Goal: Transaction & Acquisition: Purchase product/service

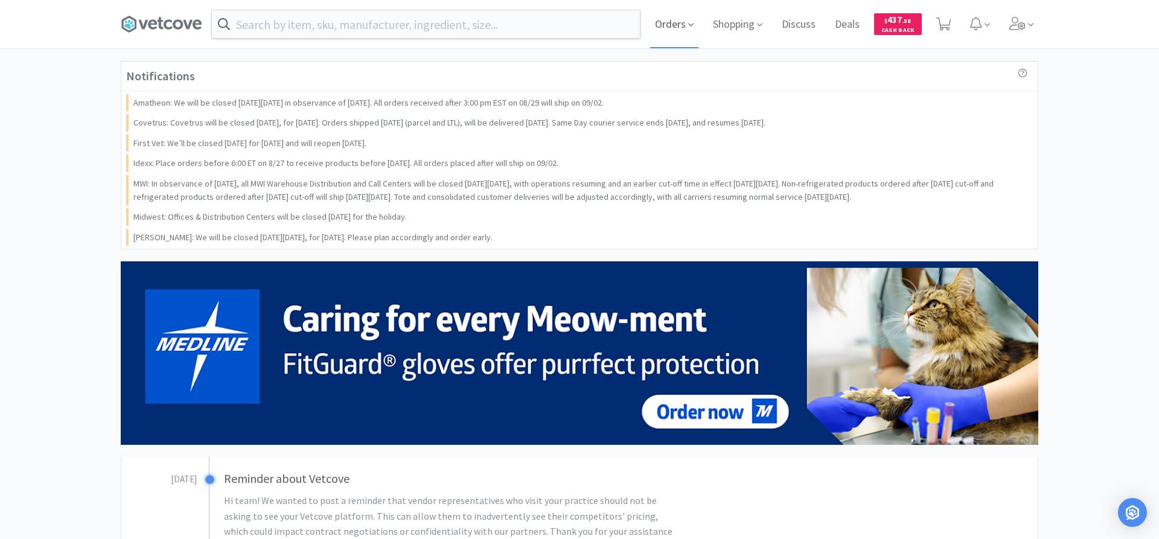
click at [667, 22] on span "Orders" at bounding box center [674, 24] width 48 height 48
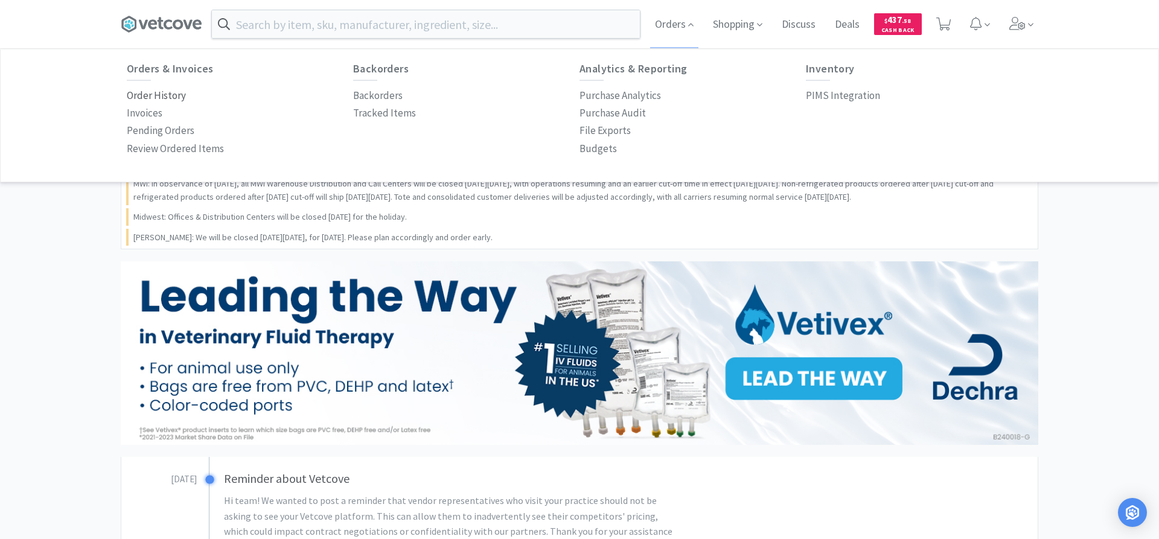
click at [160, 94] on p "Order History" at bounding box center [156, 96] width 59 height 16
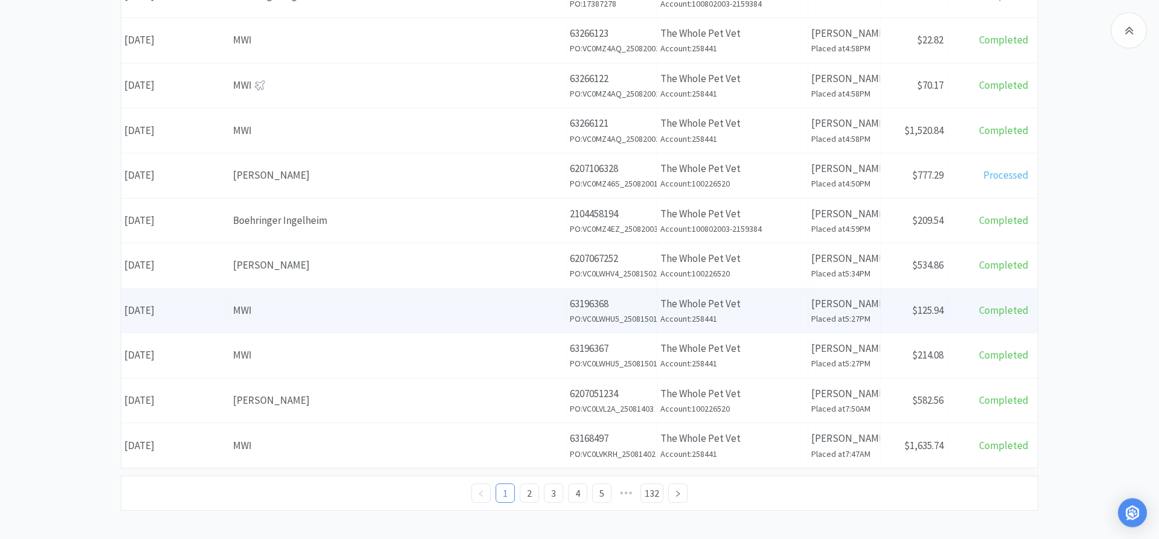
scroll to position [457, 0]
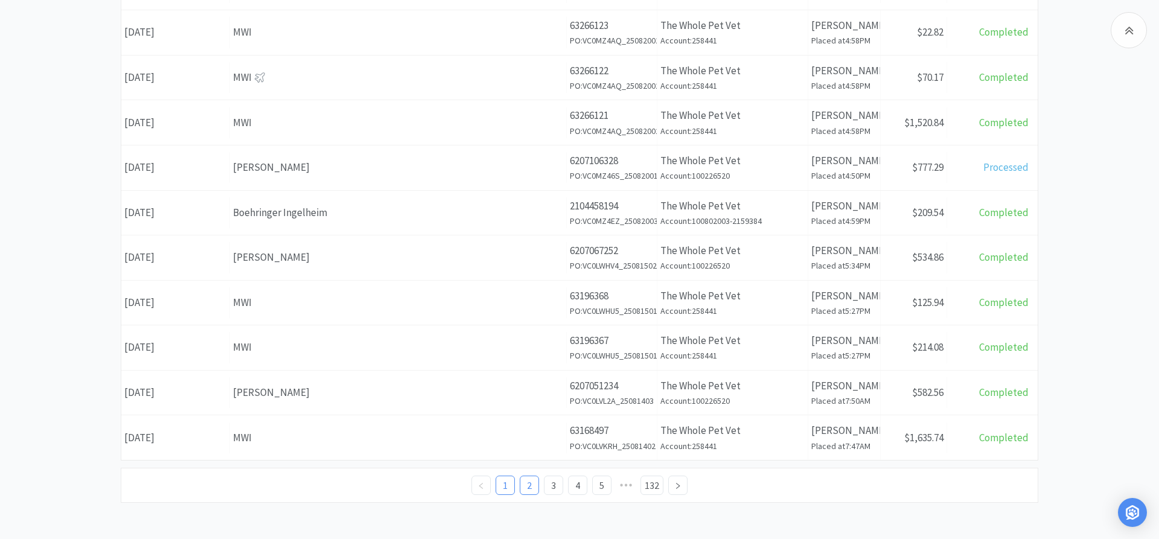
click at [533, 482] on link "2" at bounding box center [529, 485] width 18 height 18
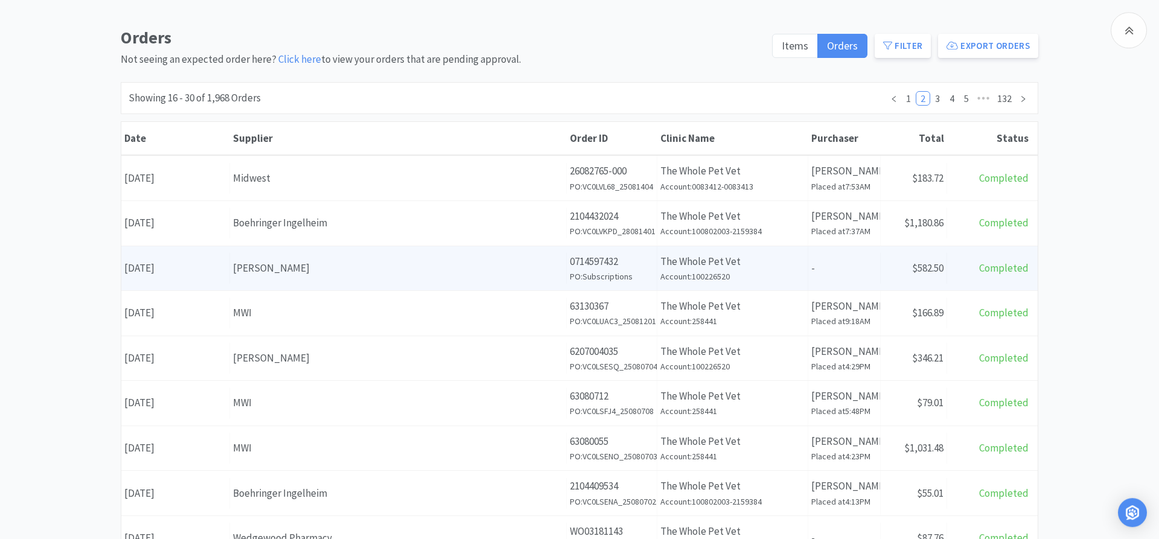
scroll to position [123, 0]
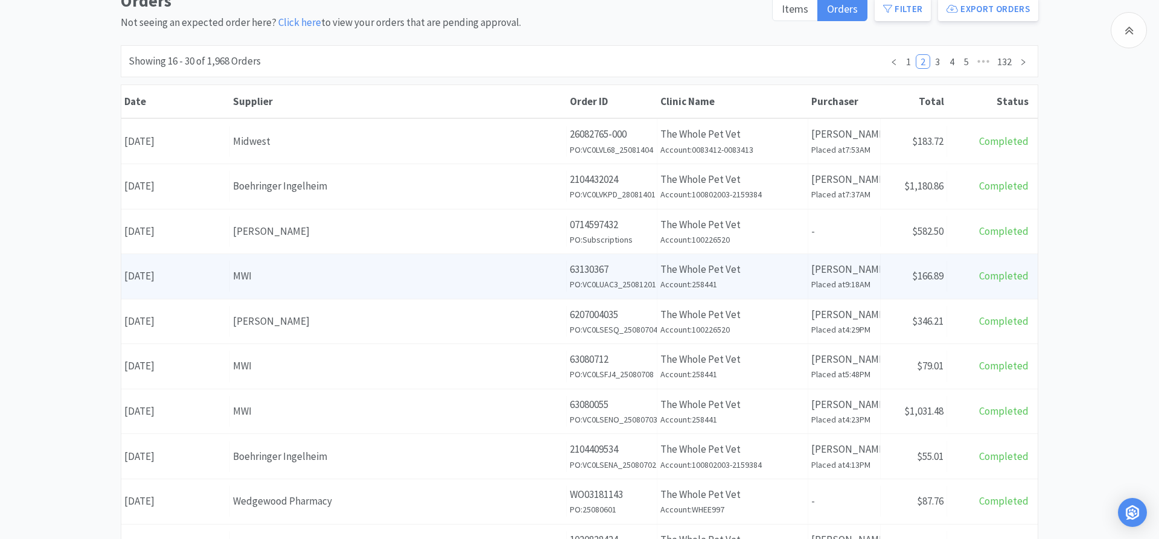
click at [416, 266] on div "Supplier MWI" at bounding box center [398, 276] width 337 height 31
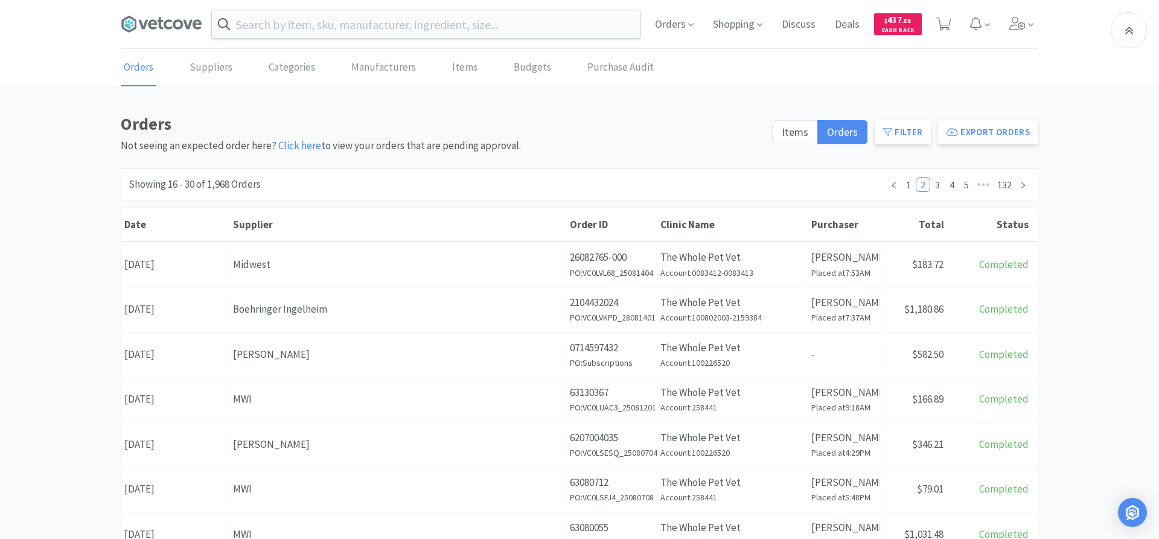
scroll to position [123, 0]
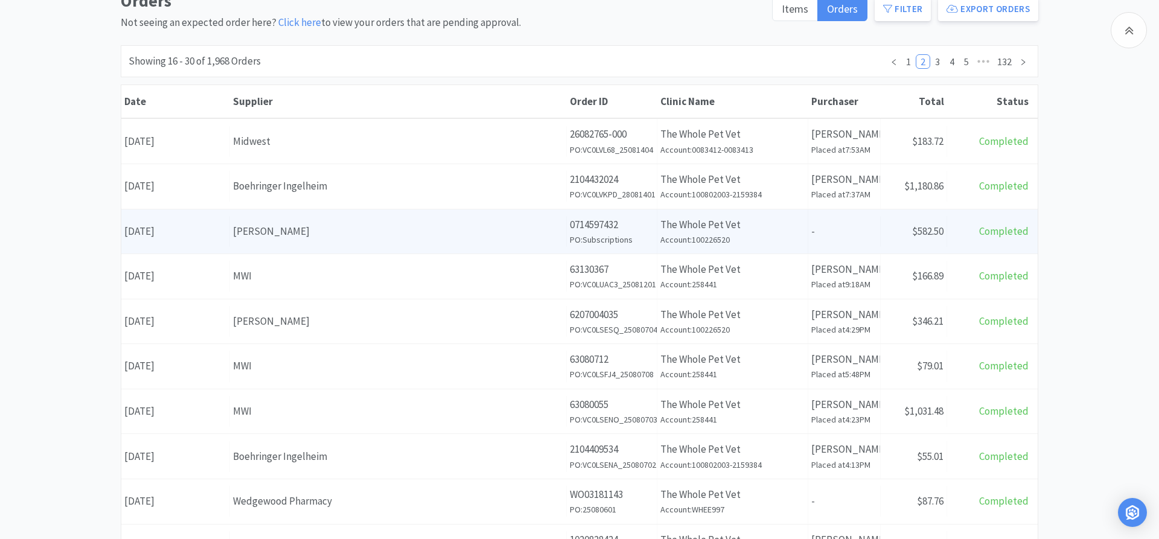
click at [287, 235] on div "[PERSON_NAME]" at bounding box center [398, 231] width 330 height 16
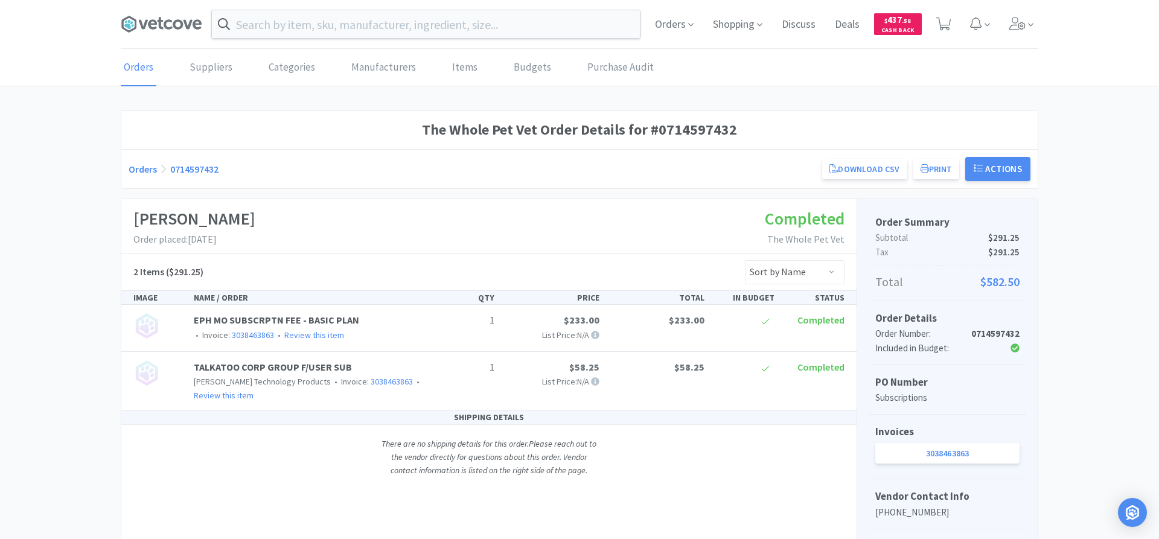
scroll to position [123, 0]
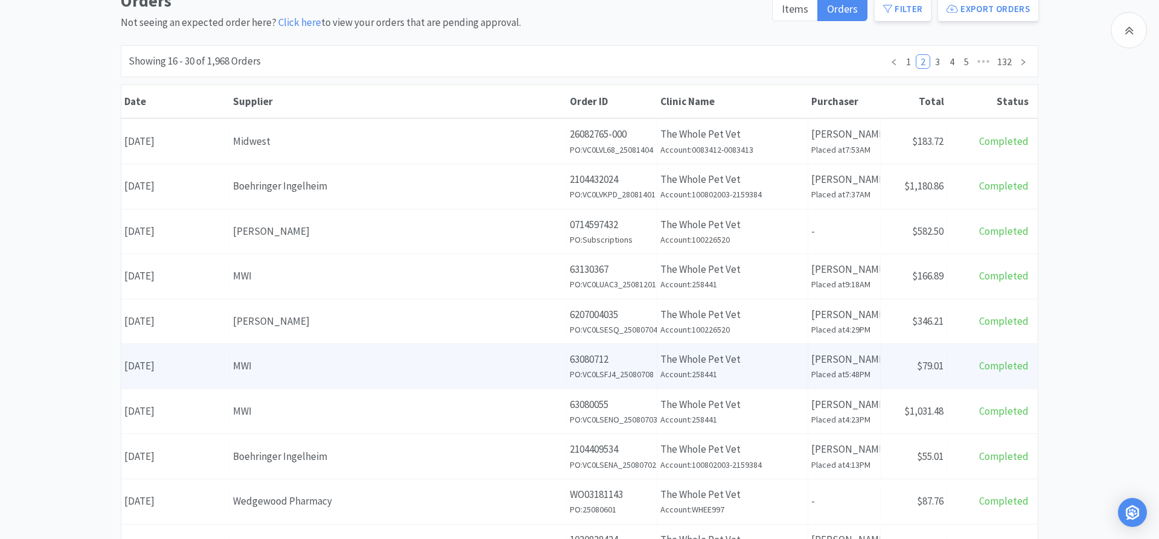
click at [268, 377] on div "Supplier MWI" at bounding box center [398, 366] width 337 height 31
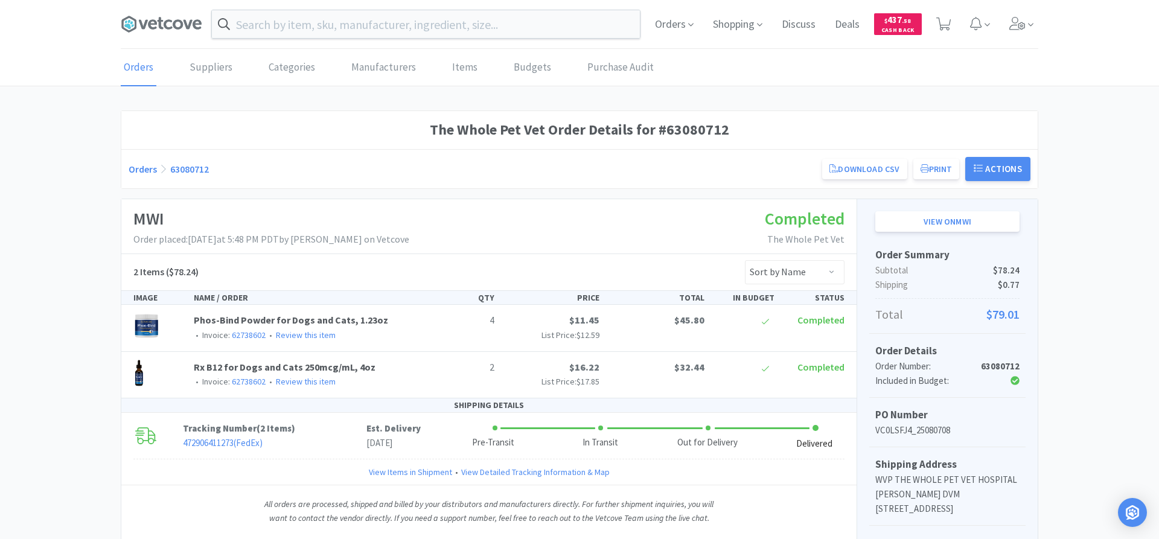
scroll to position [123, 0]
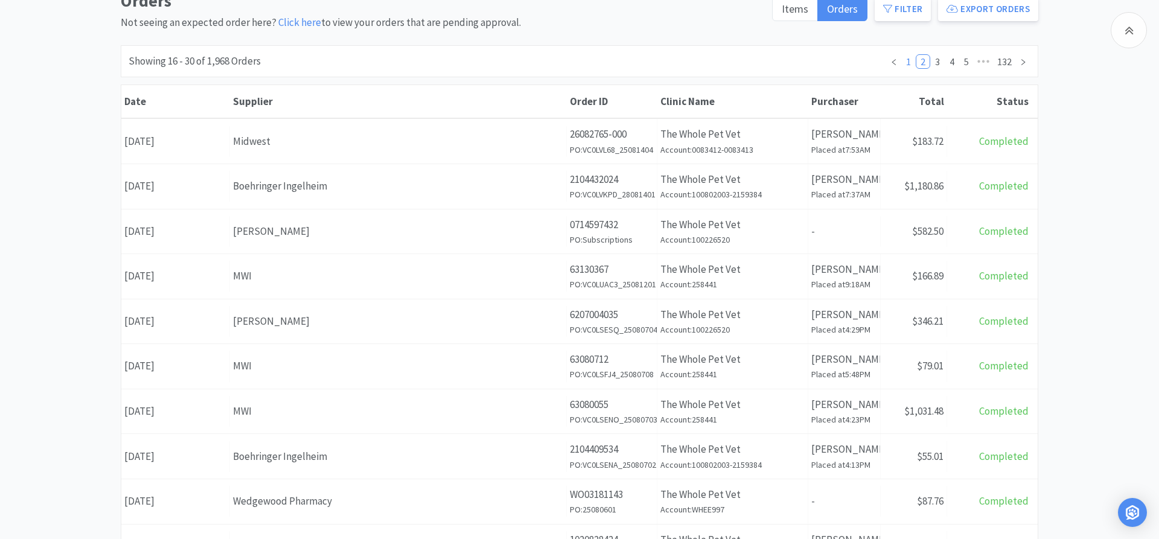
click at [910, 57] on link "1" at bounding box center [908, 61] width 13 height 13
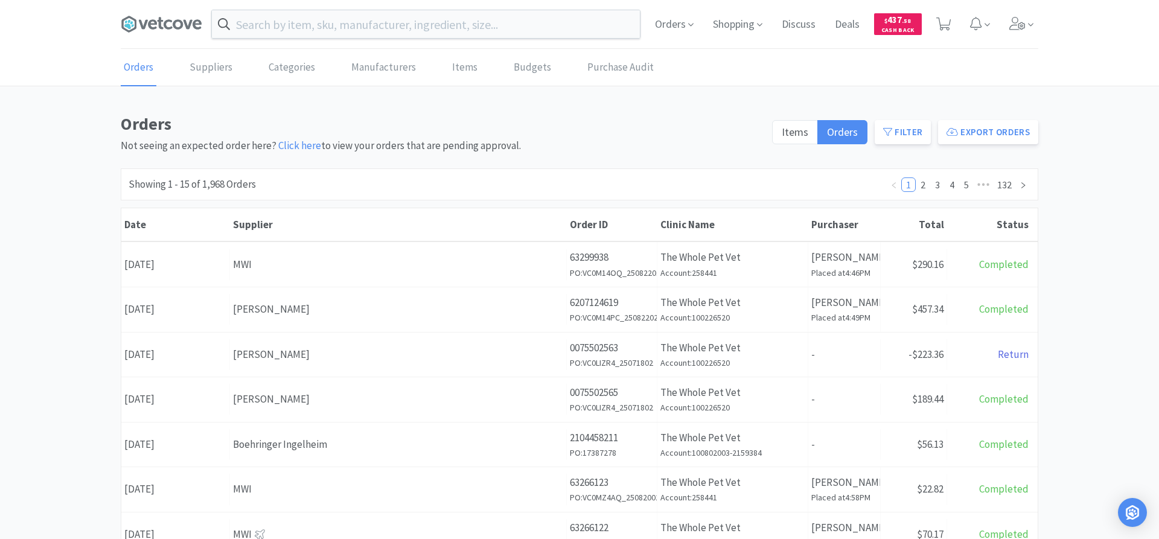
scroll to position [457, 0]
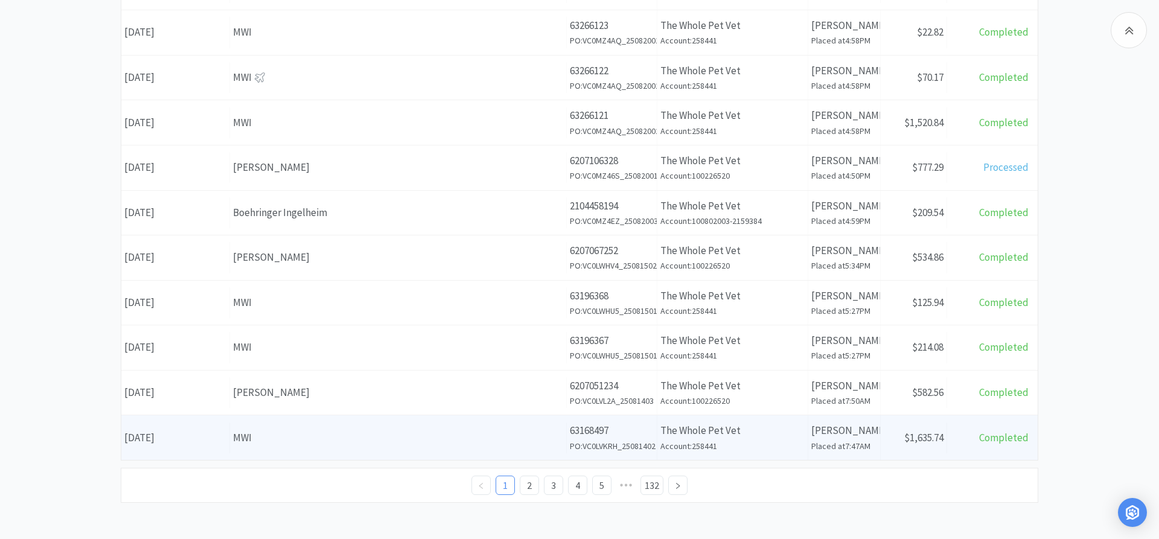
click at [353, 439] on div "MWI" at bounding box center [398, 438] width 330 height 16
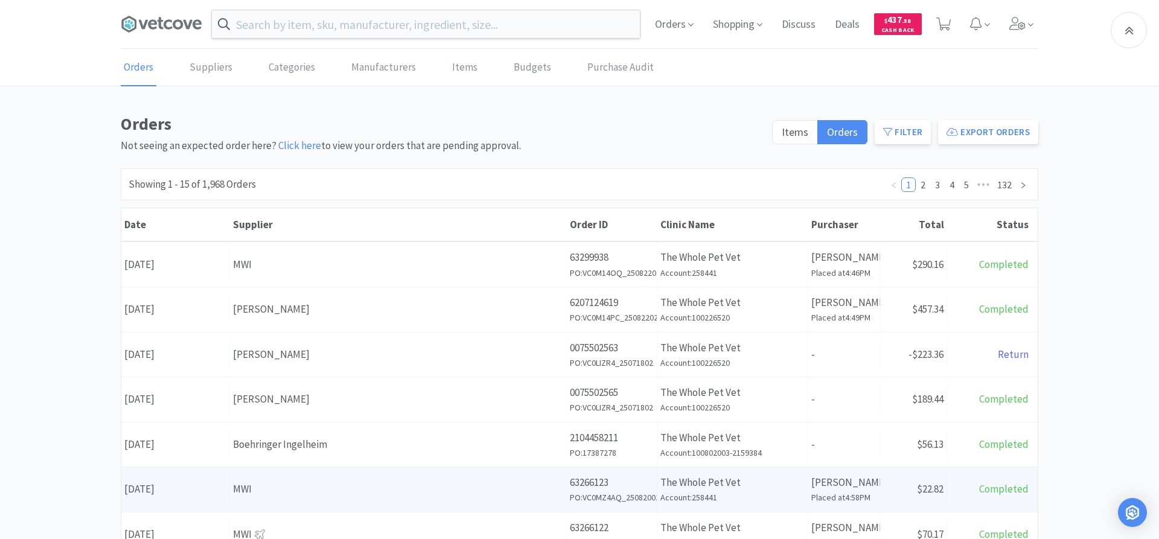
scroll to position [457, 0]
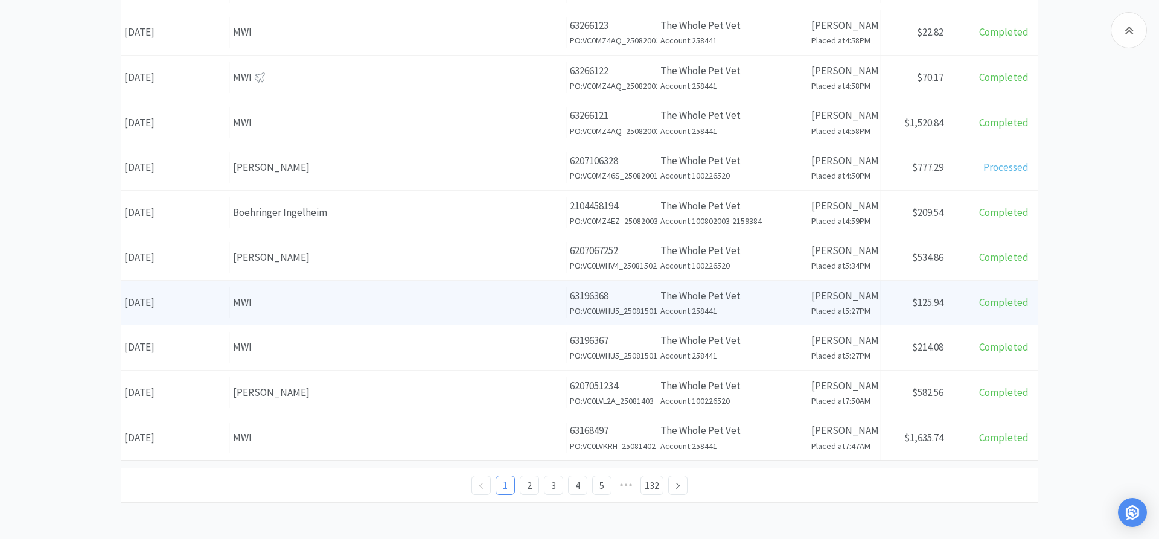
click at [240, 308] on div "MWI" at bounding box center [398, 303] width 330 height 16
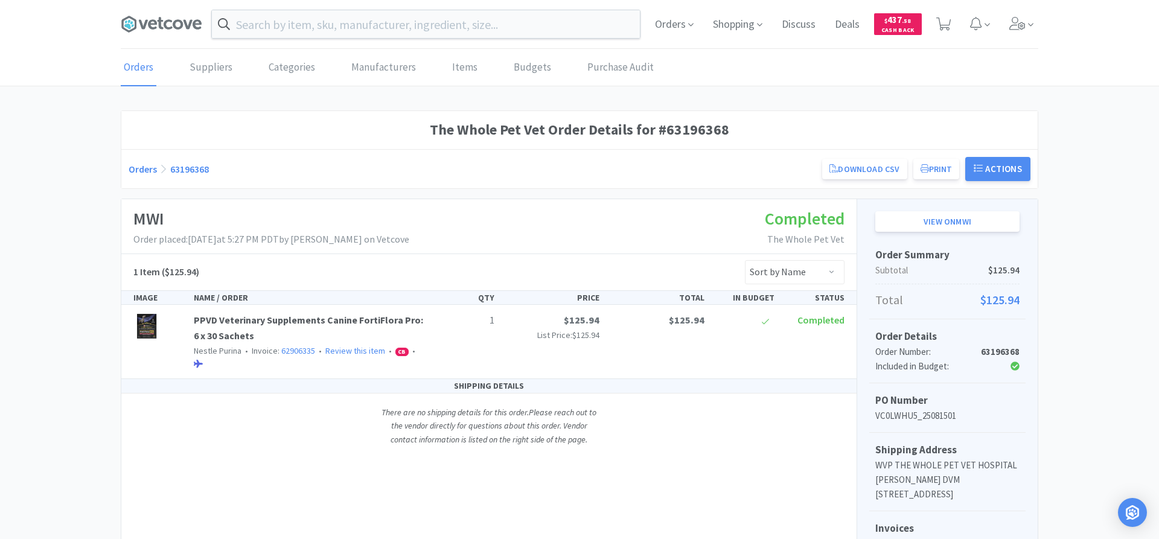
scroll to position [457, 0]
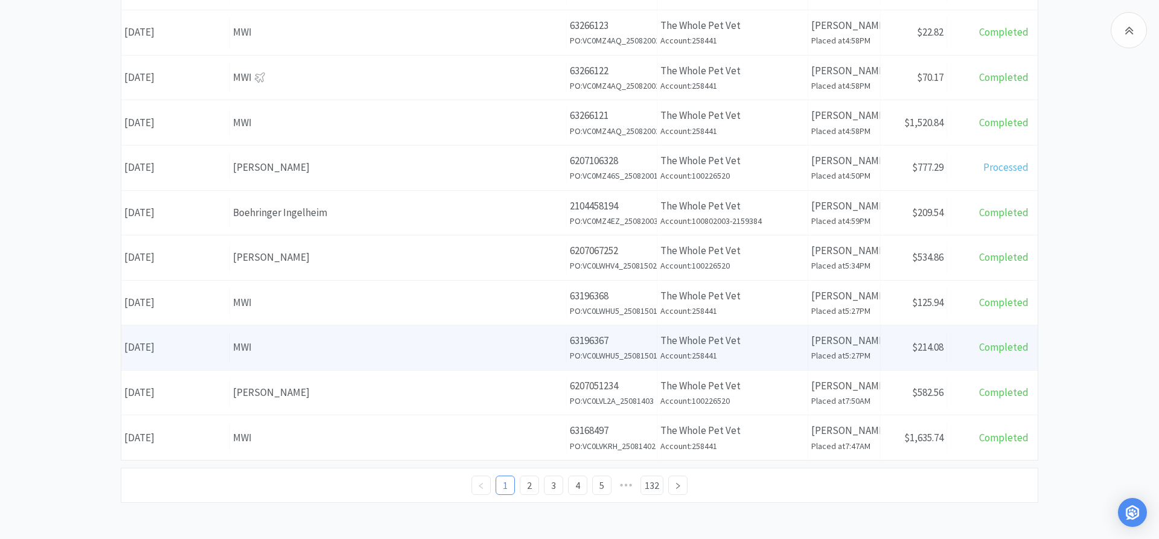
click at [259, 357] on div "Supplier MWI" at bounding box center [398, 347] width 337 height 31
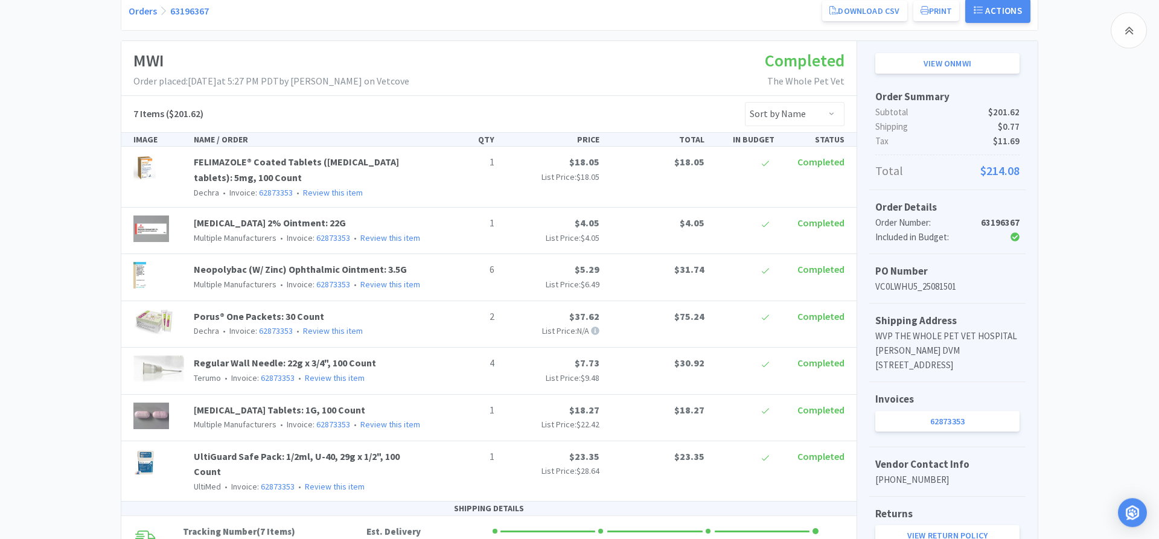
scroll to position [185, 0]
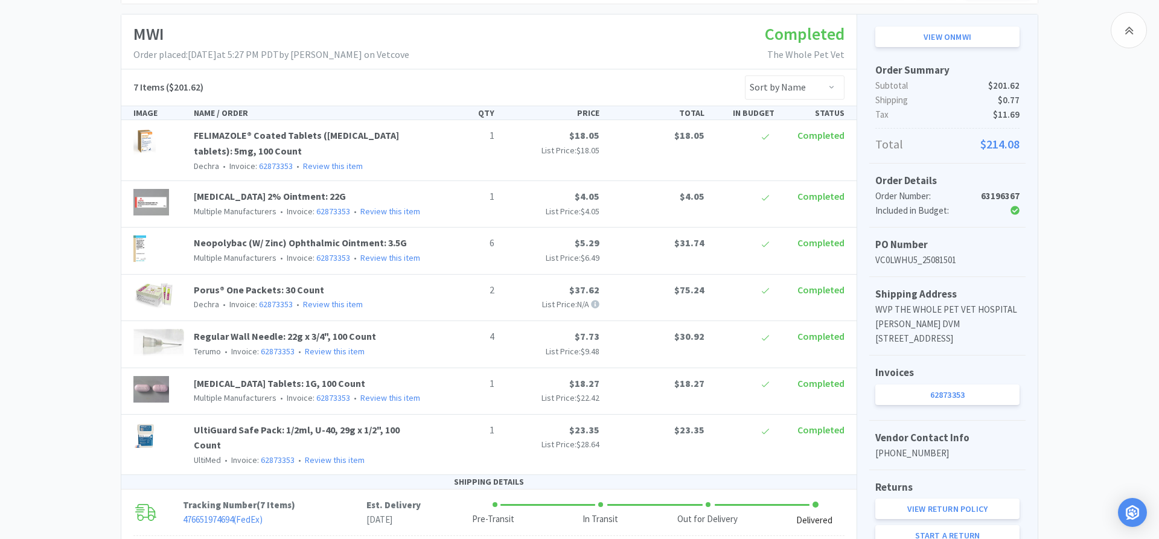
scroll to position [457, 0]
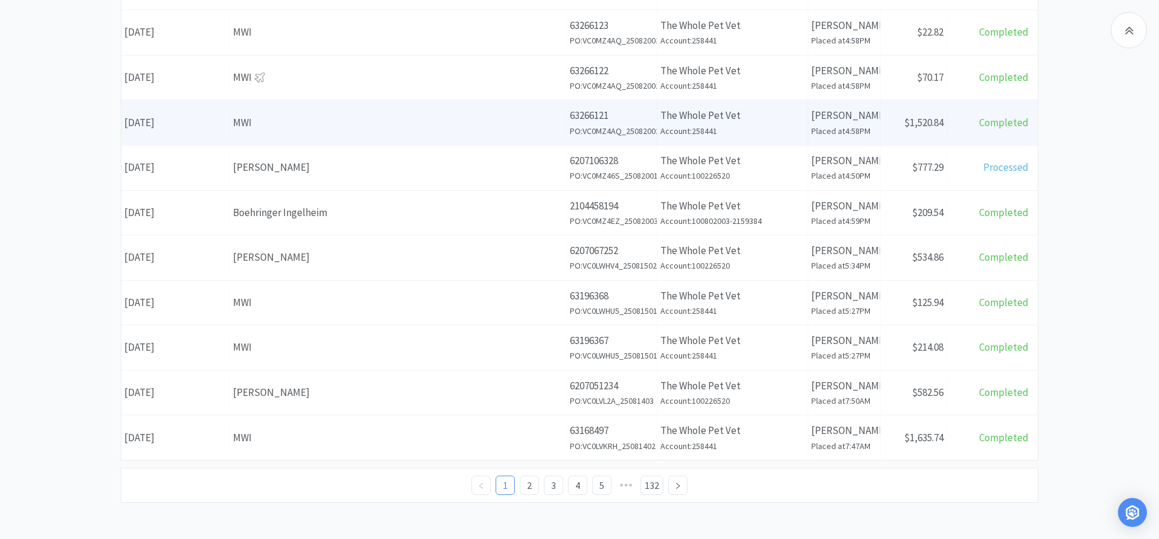
click at [215, 133] on div "Date [DATE]" at bounding box center [175, 122] width 109 height 31
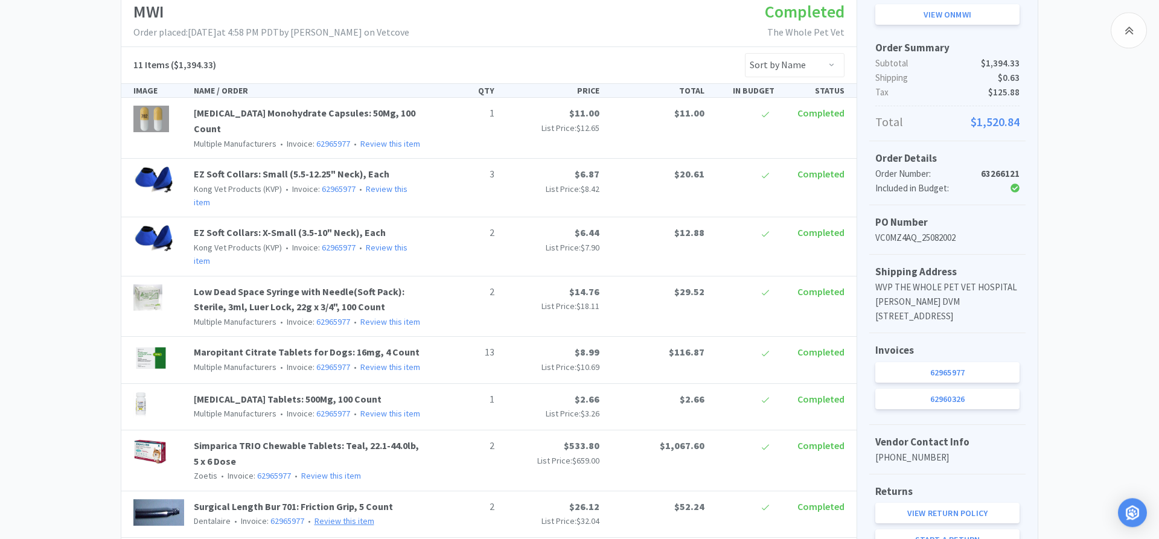
scroll to position [185, 0]
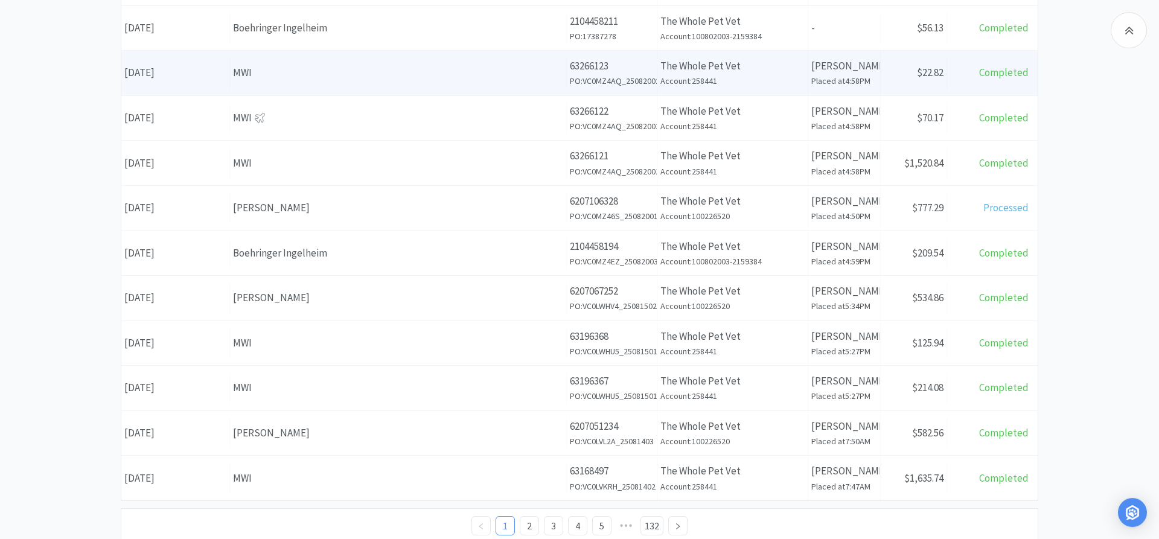
scroll to position [395, 0]
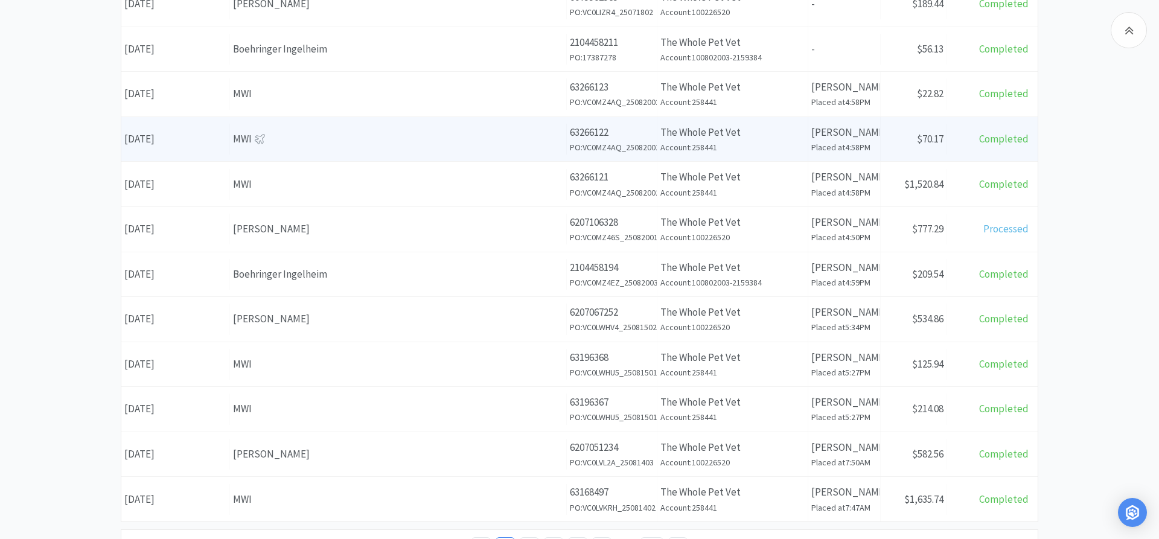
click at [302, 136] on div "MWI" at bounding box center [398, 139] width 330 height 16
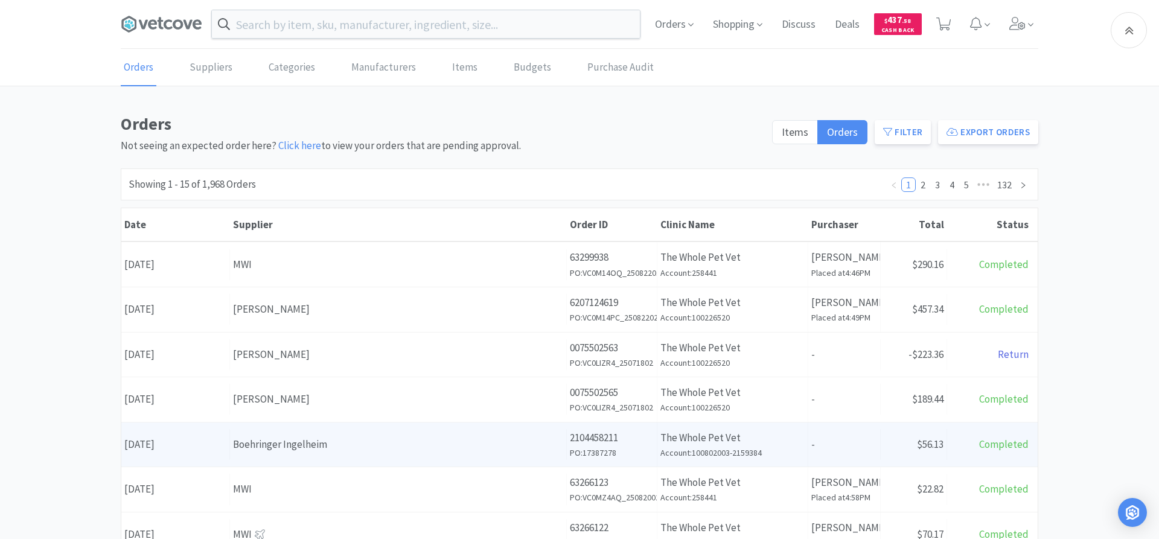
scroll to position [395, 0]
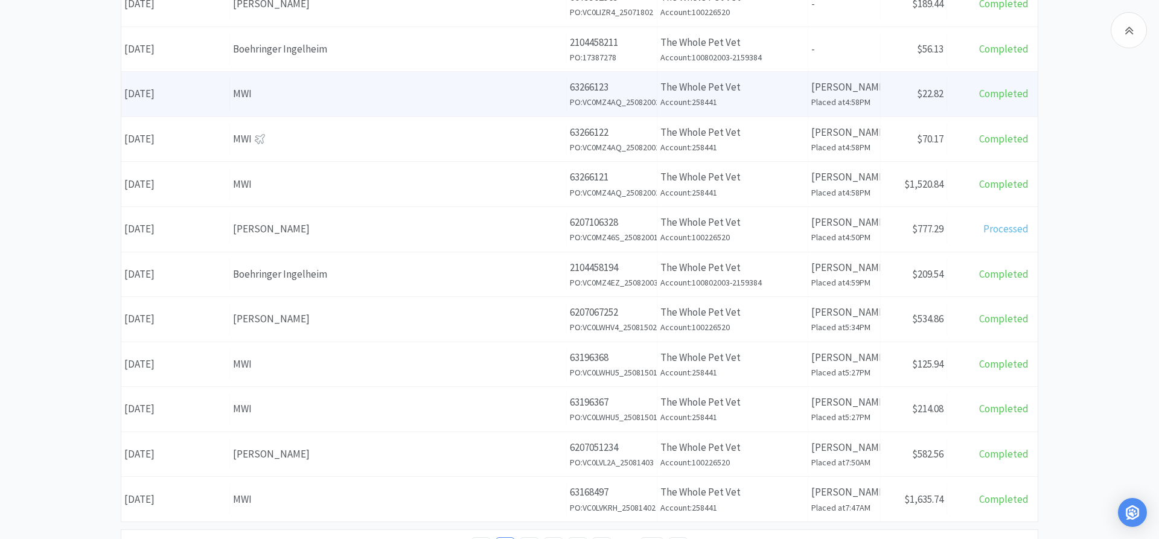
click at [305, 96] on div "MWI" at bounding box center [398, 94] width 330 height 16
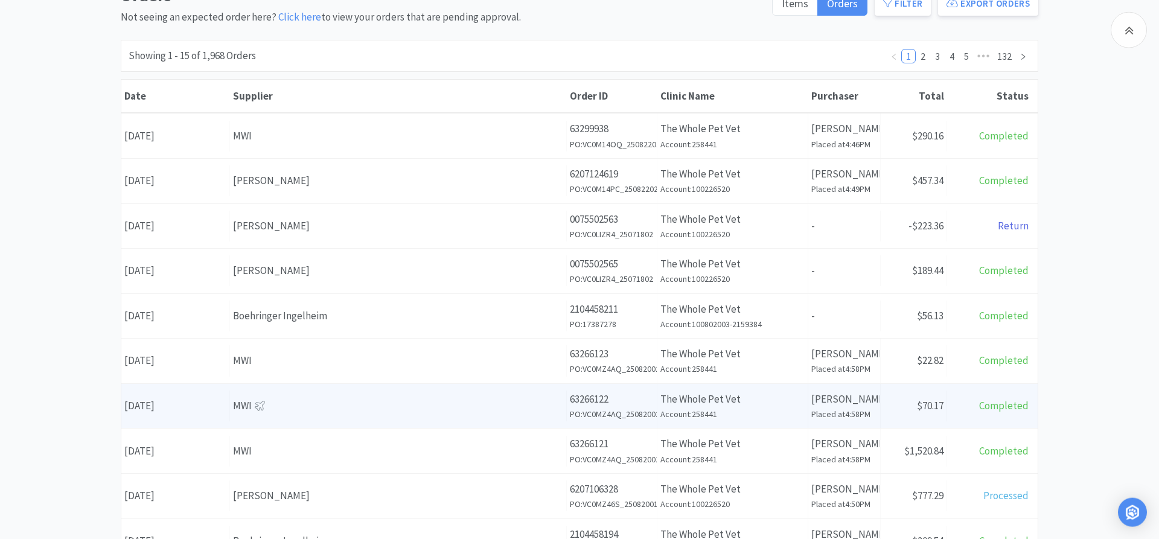
scroll to position [88, 0]
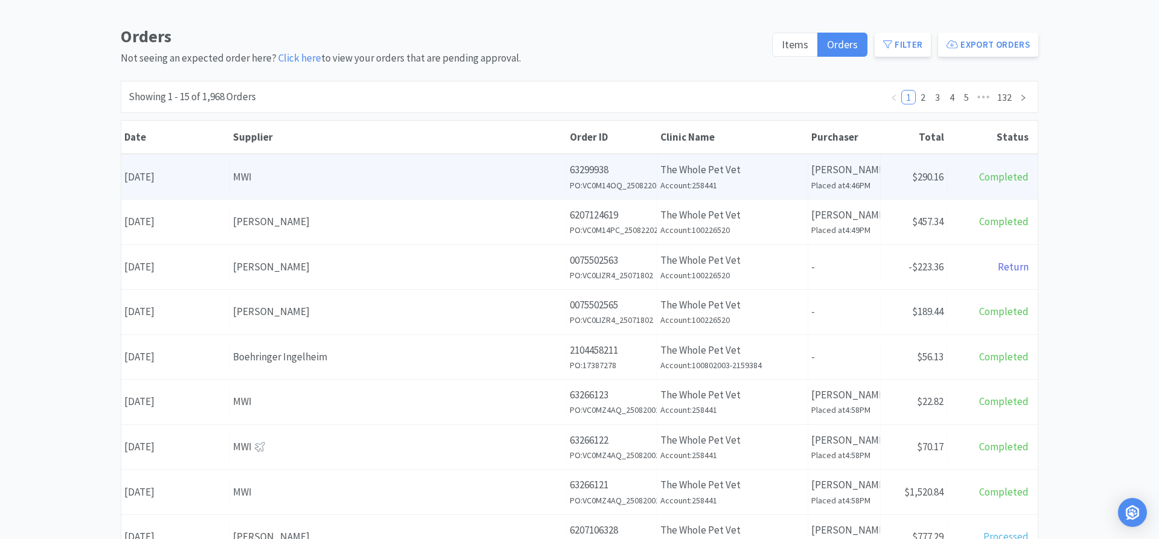
click at [267, 172] on div "MWI" at bounding box center [398, 177] width 330 height 16
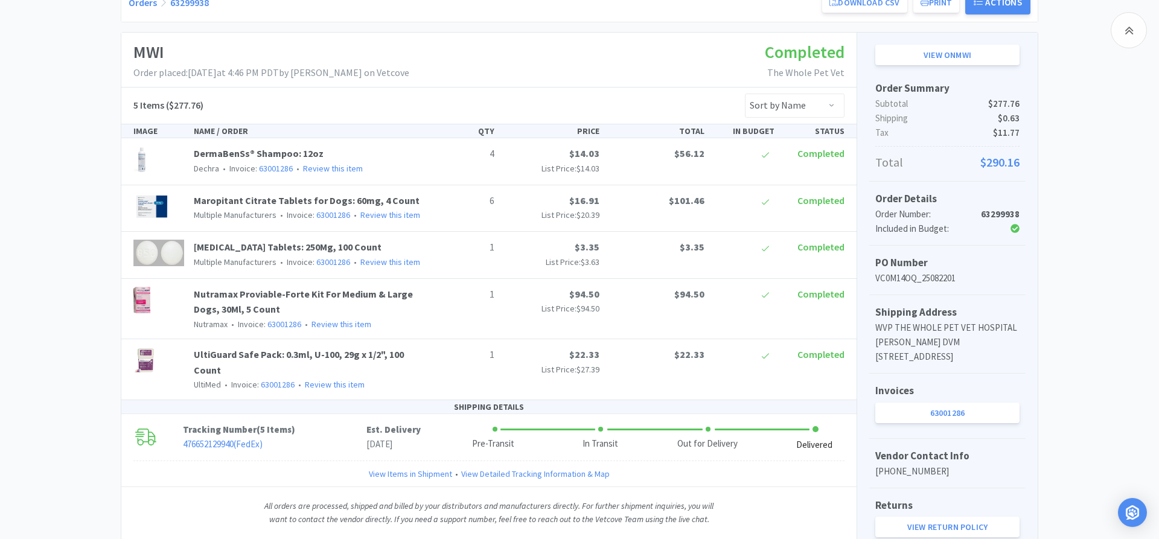
scroll to position [185, 0]
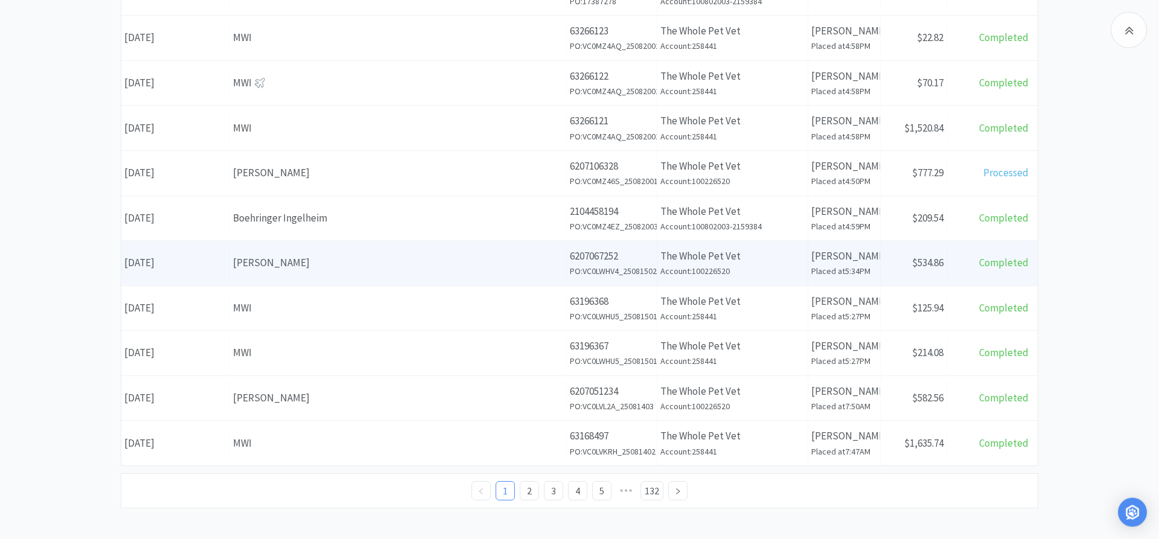
scroll to position [457, 0]
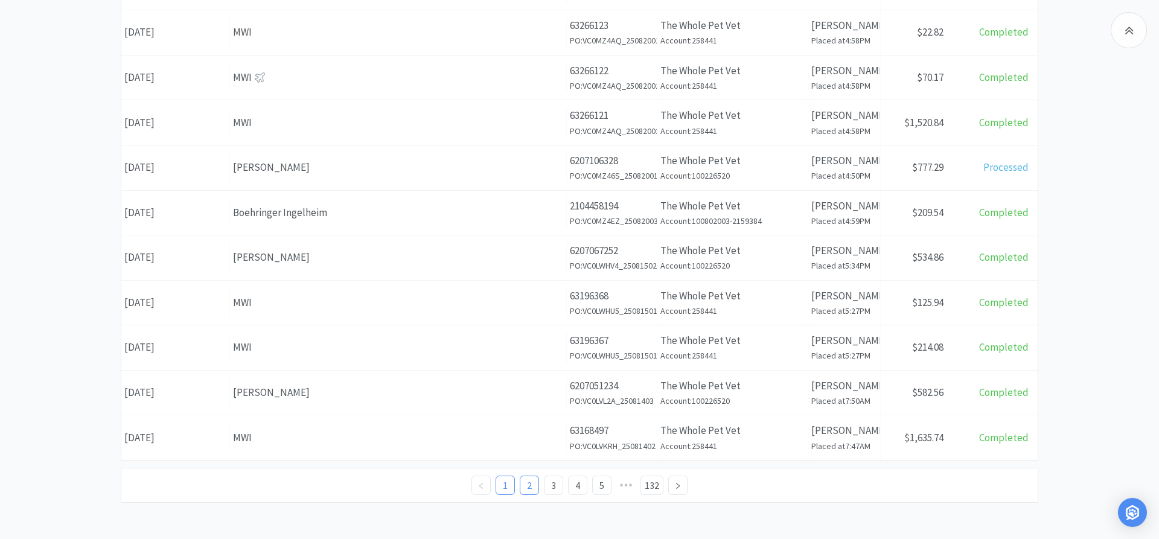
click at [536, 479] on link "2" at bounding box center [529, 485] width 18 height 18
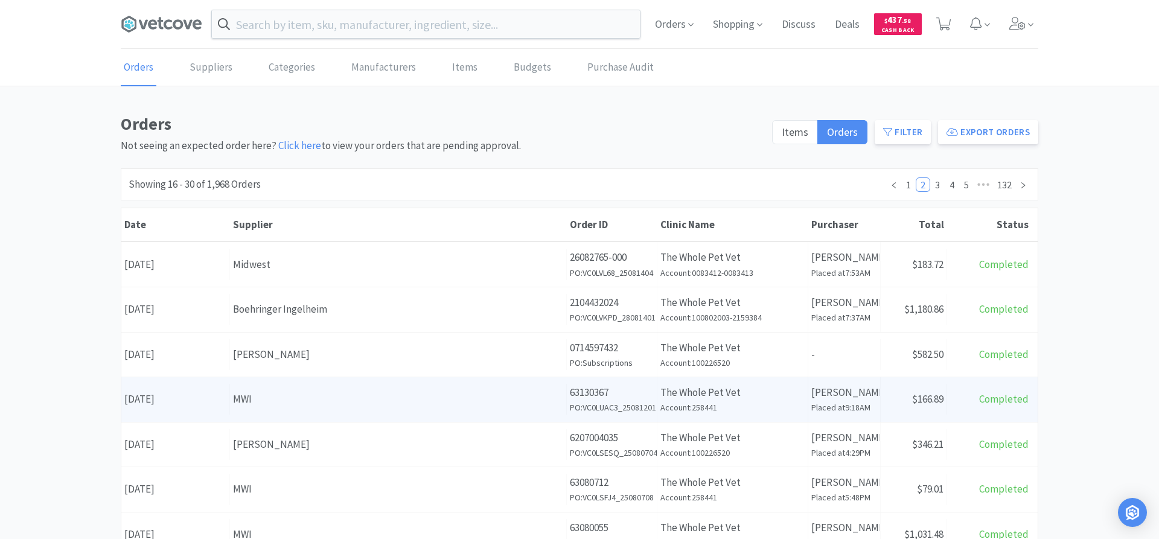
click at [269, 390] on div "Supplier MWI" at bounding box center [398, 399] width 337 height 31
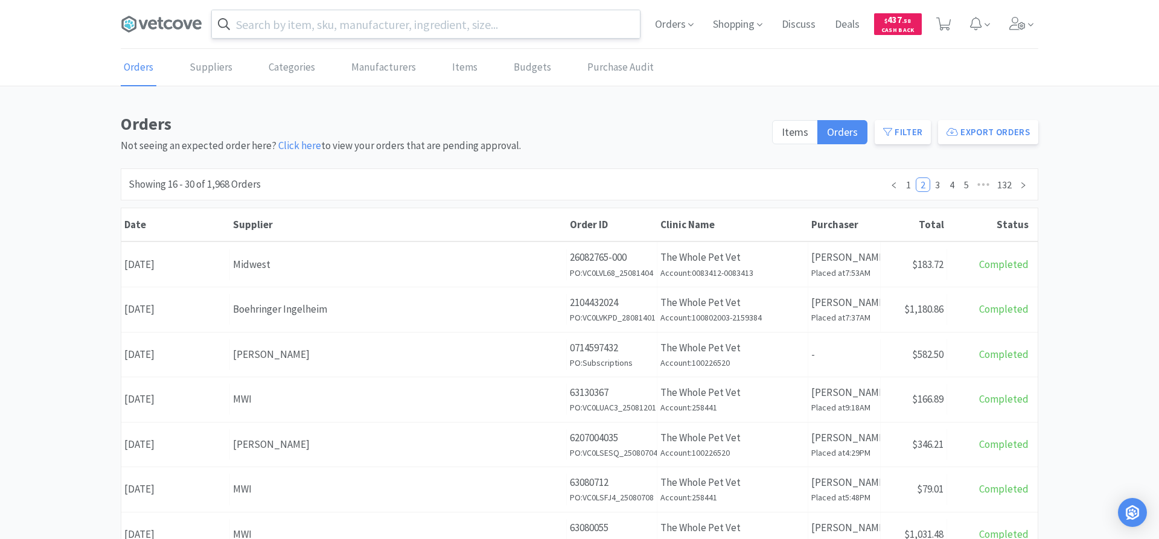
click at [524, 25] on input "text" at bounding box center [426, 24] width 428 height 28
click at [583, 115] on div at bounding box center [579, 269] width 1159 height 539
click at [453, 33] on input "text" at bounding box center [426, 24] width 428 height 28
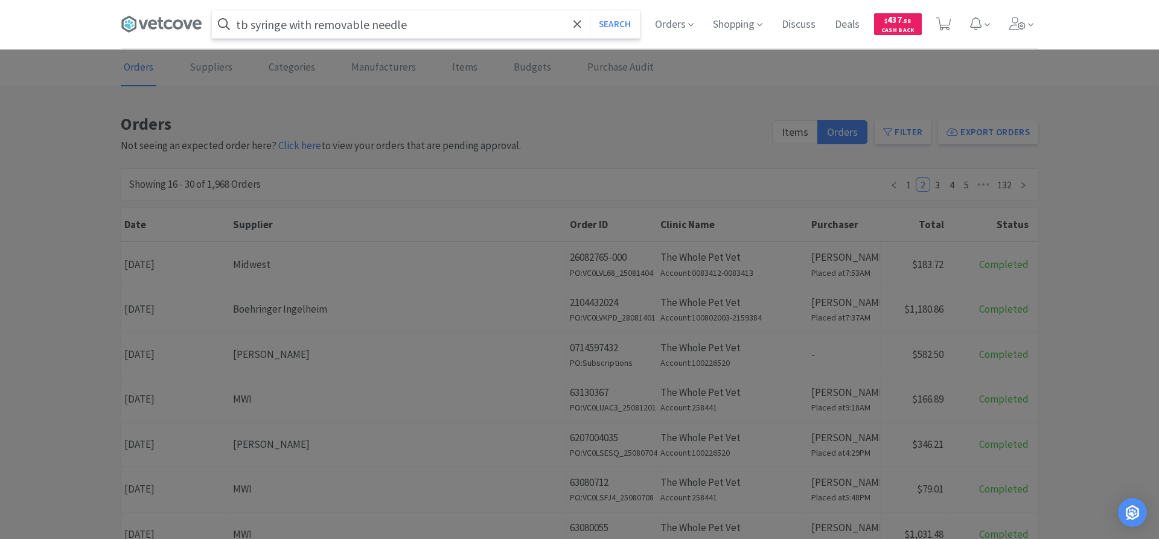
type input "tb syringe with removable needle"
click at [590, 10] on button "Search" at bounding box center [615, 24] width 50 height 28
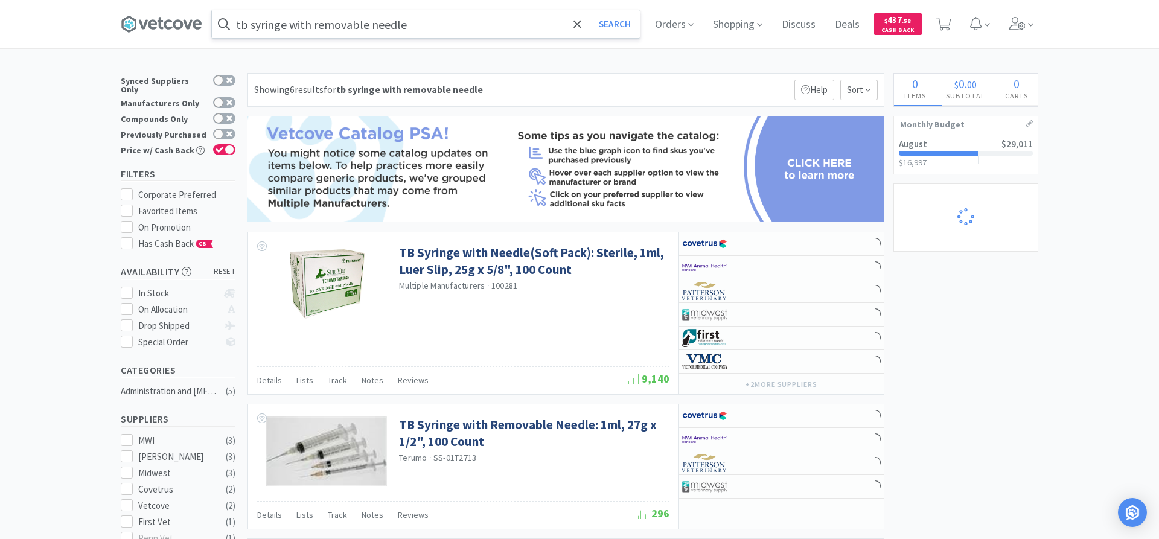
select select "1"
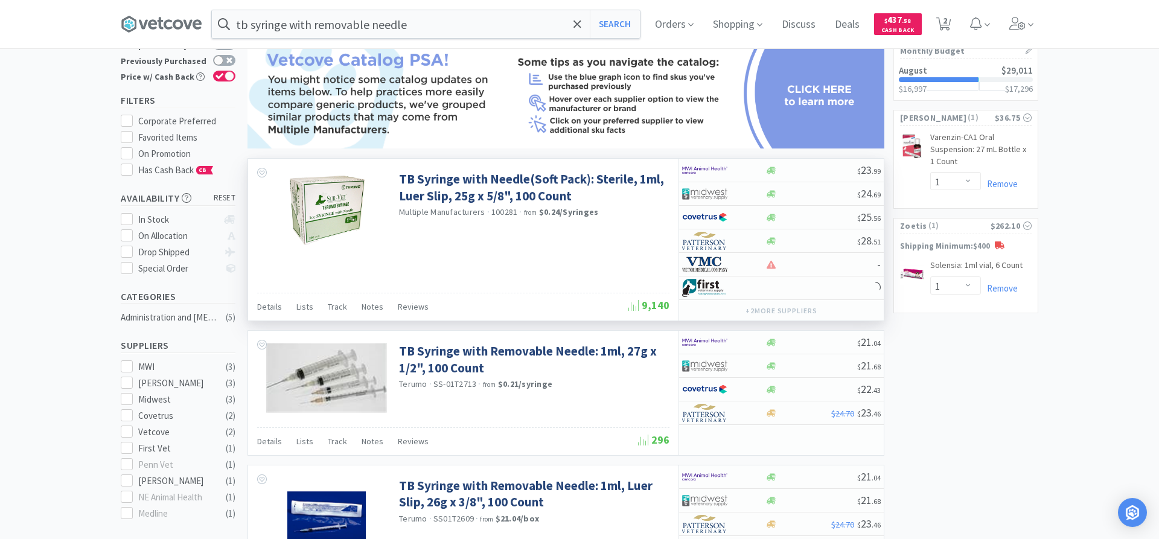
scroll to position [123, 0]
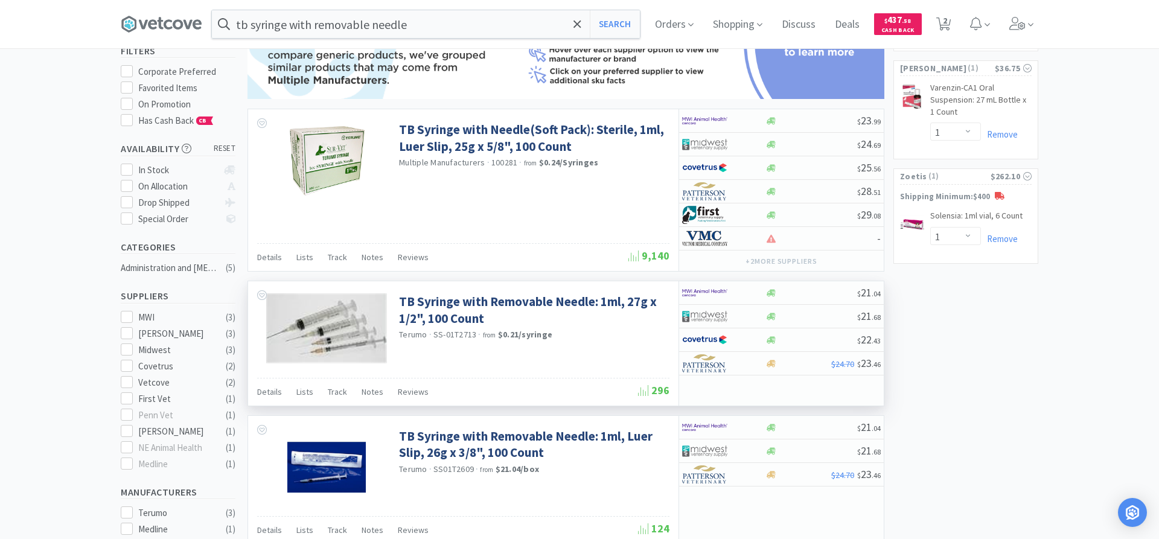
click at [725, 281] on div "TB Syringe with Removable Needle: 1ml, 27g x 1/2", 100 Count Terumo · SS-01T271…" at bounding box center [565, 344] width 637 height 126
click at [725, 290] on img at bounding box center [704, 293] width 45 height 18
select select "1"
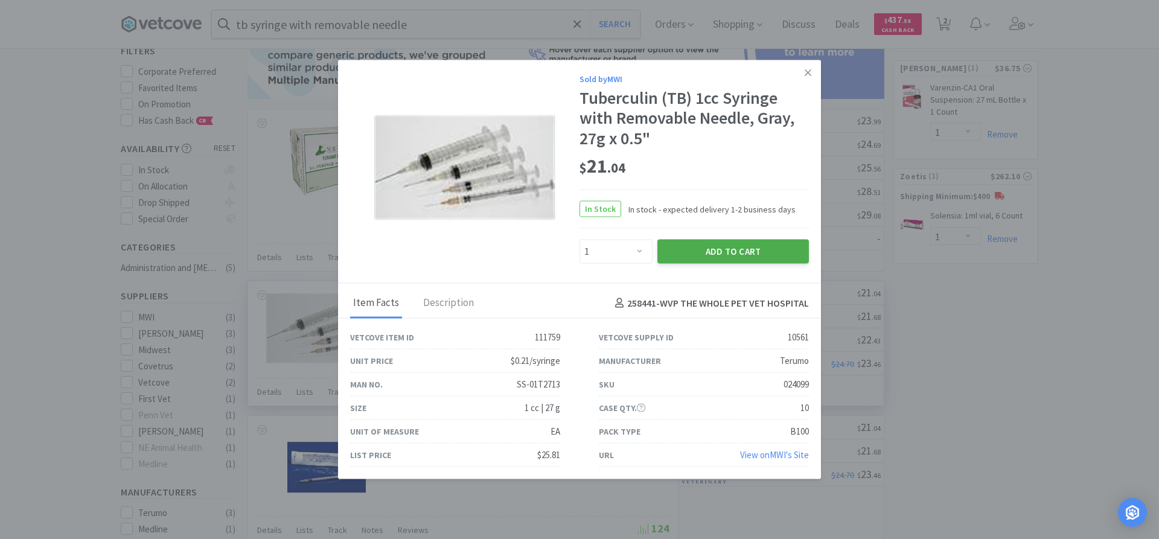
click at [732, 250] on button "Add to Cart" at bounding box center [732, 252] width 151 height 24
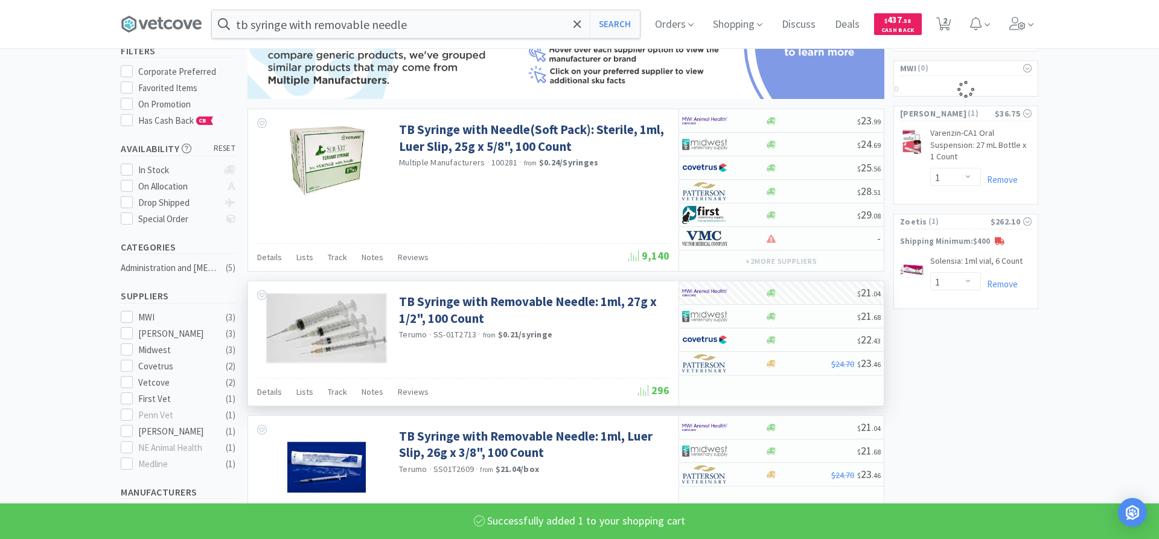
select select "1"
